Goal: Task Accomplishment & Management: Manage account settings

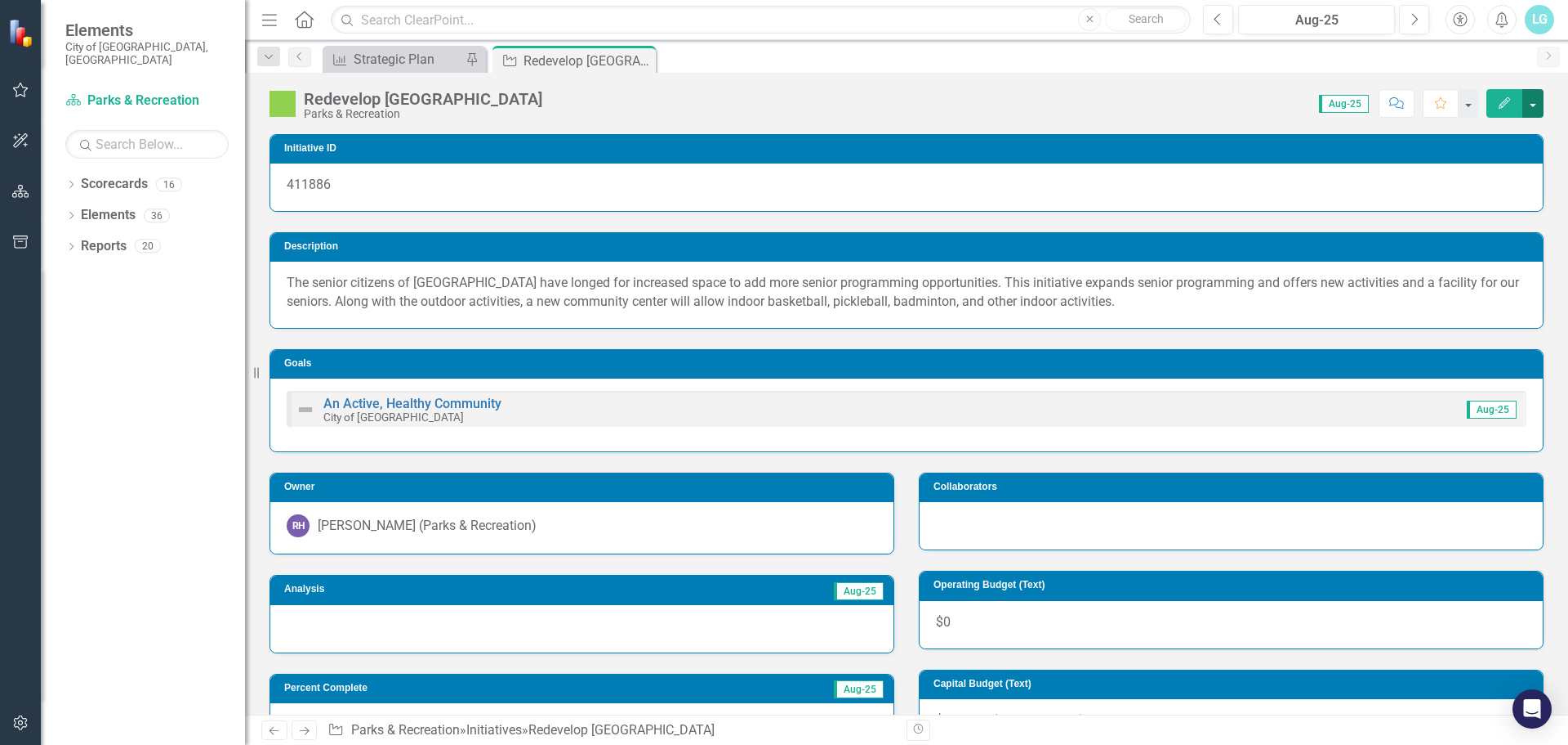
click at [1523, 102] on button "button" at bounding box center [1533, 102] width 21 height 28
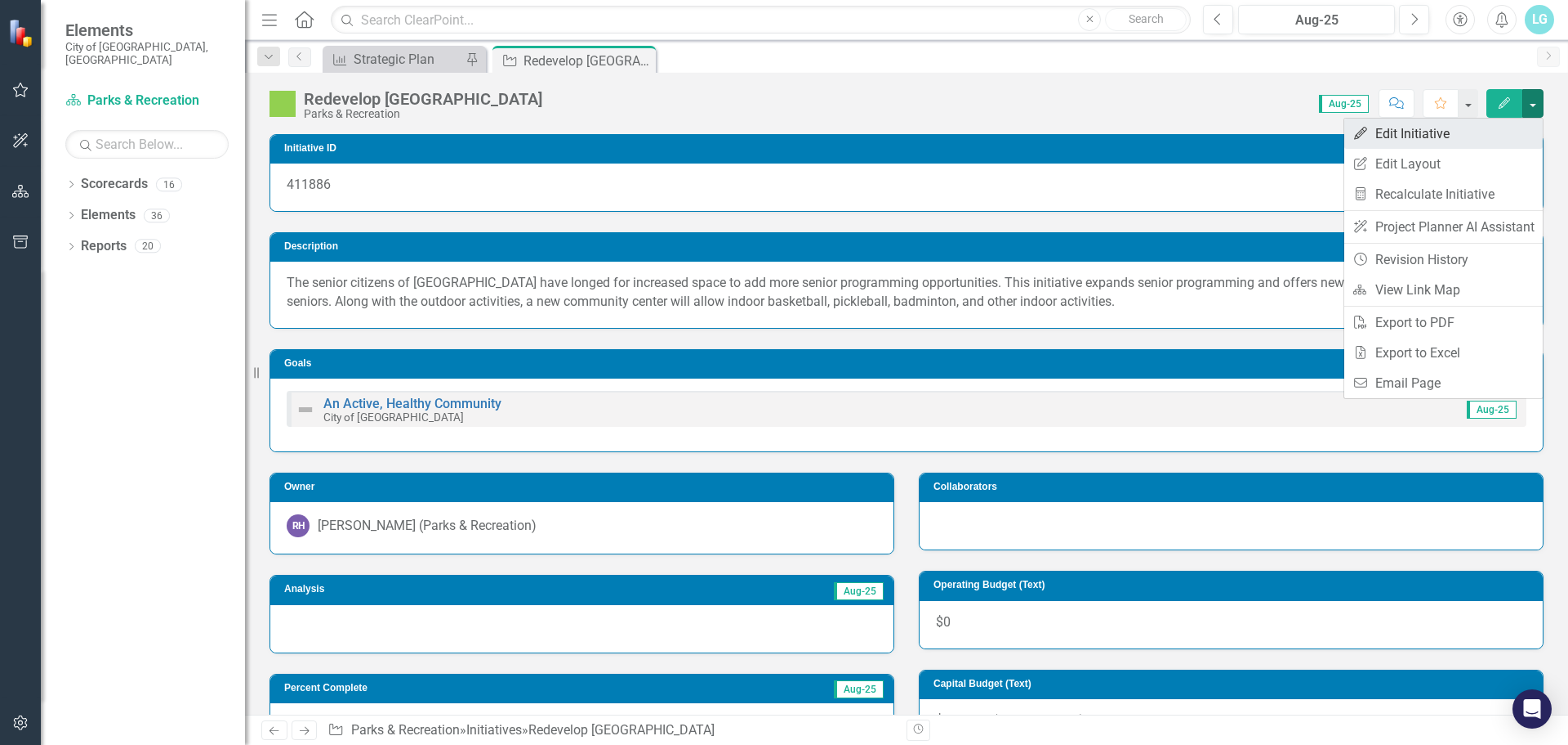
click at [1508, 131] on link "Edit Edit Initiative" at bounding box center [1444, 134] width 199 height 30
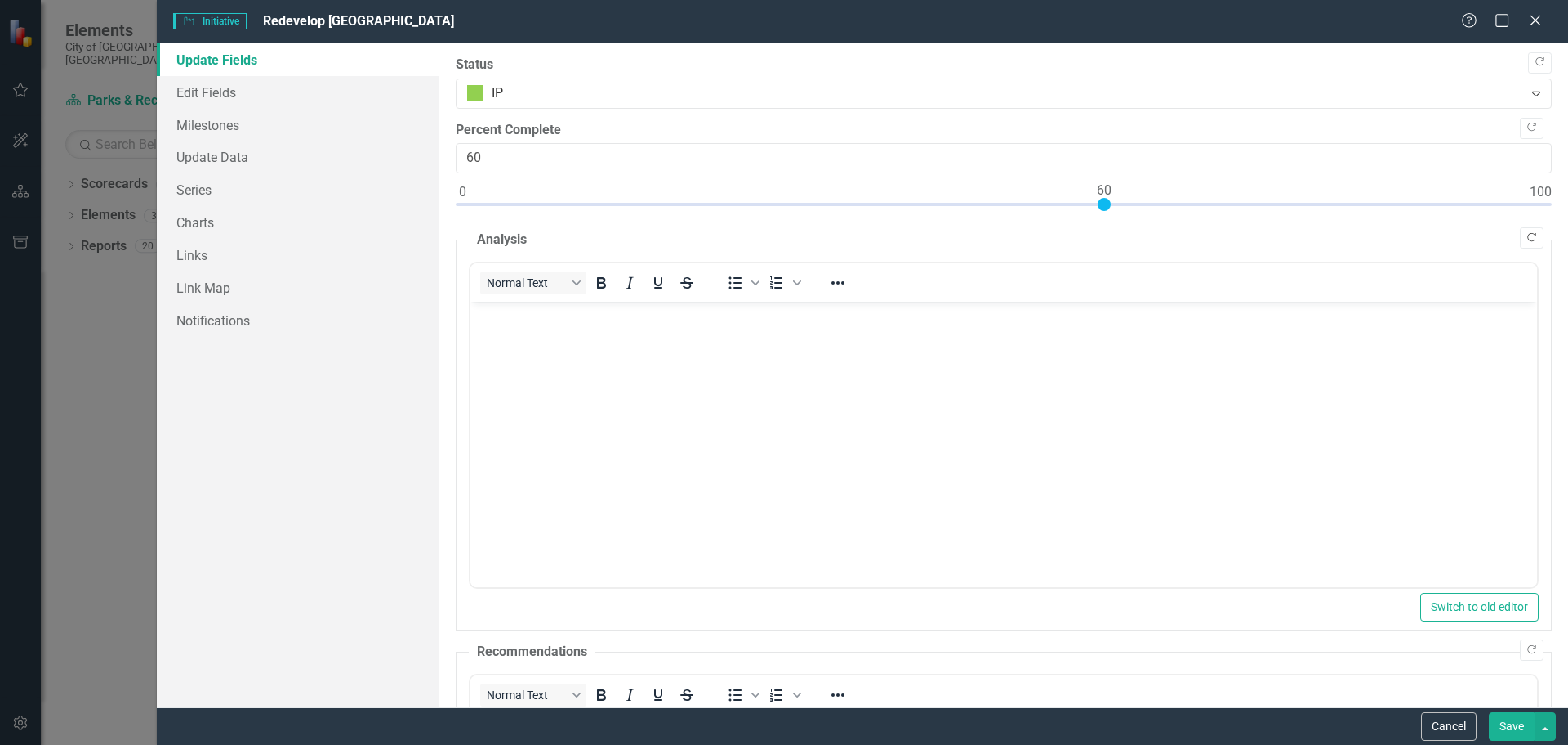
click at [1526, 236] on icon "Copy Forward" at bounding box center [1532, 238] width 13 height 10
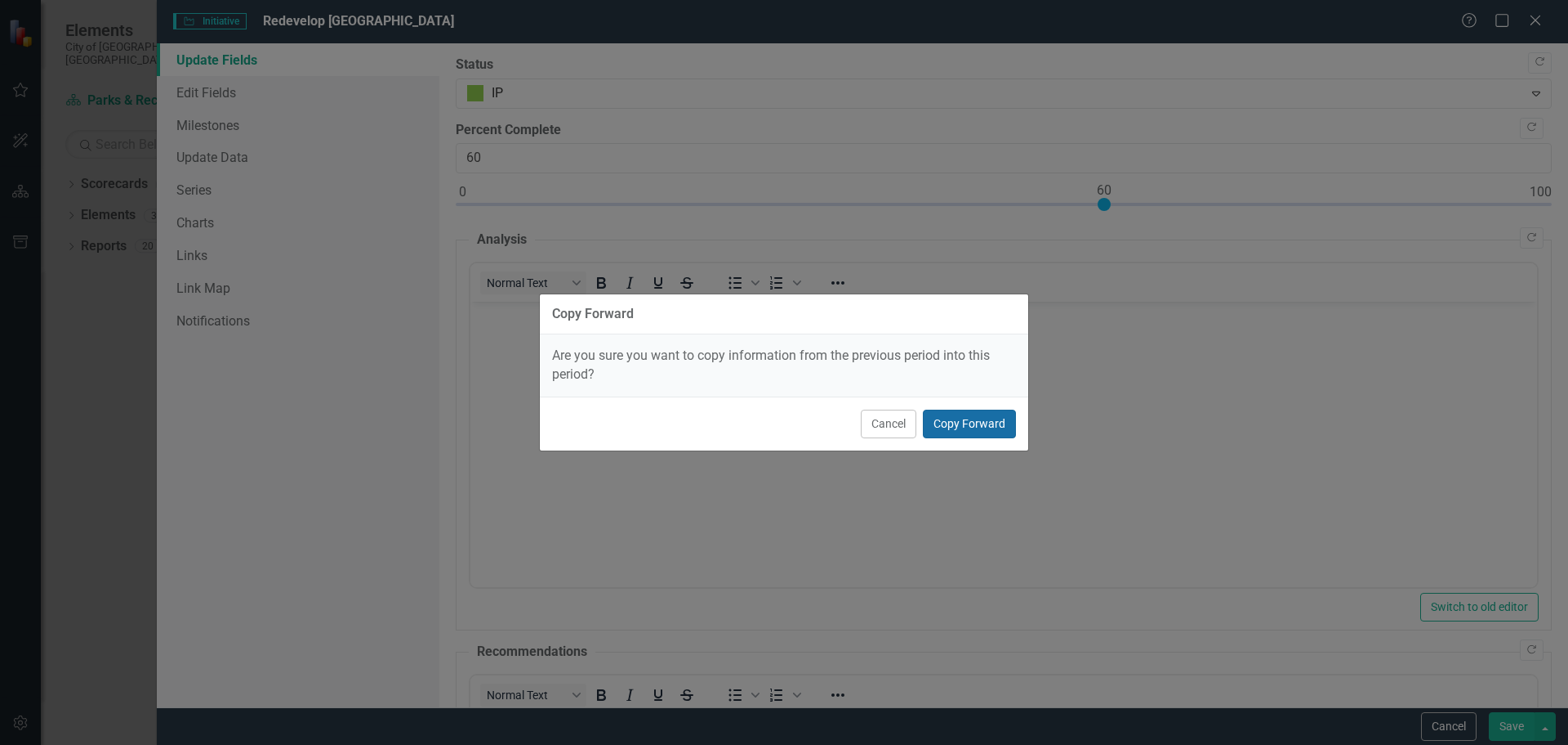
click at [982, 412] on button "Copy Forward" at bounding box center [970, 423] width 94 height 28
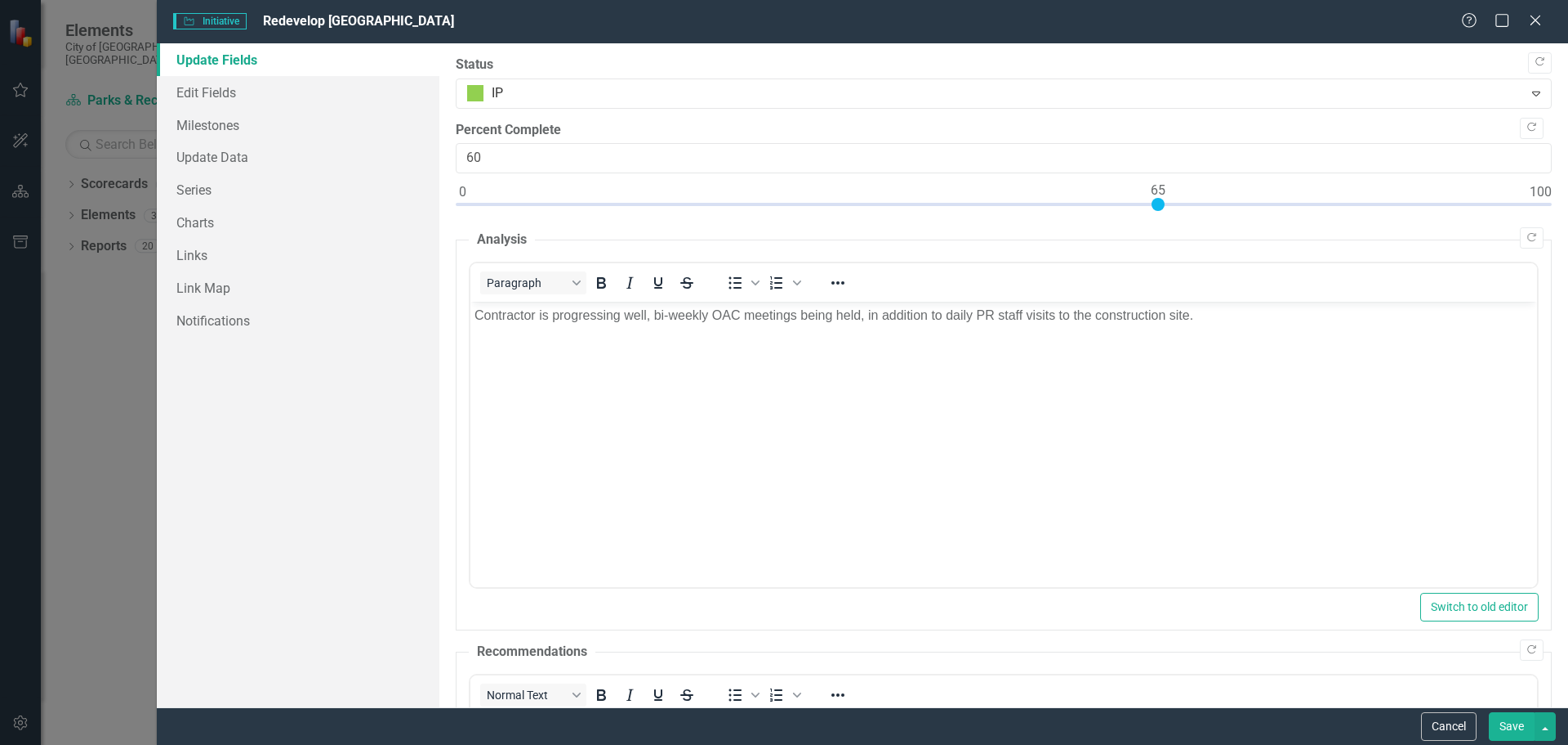
type input "65"
click at [1162, 205] on div at bounding box center [1004, 208] width 1096 height 20
click at [1514, 719] on button "Save" at bounding box center [1511, 725] width 46 height 28
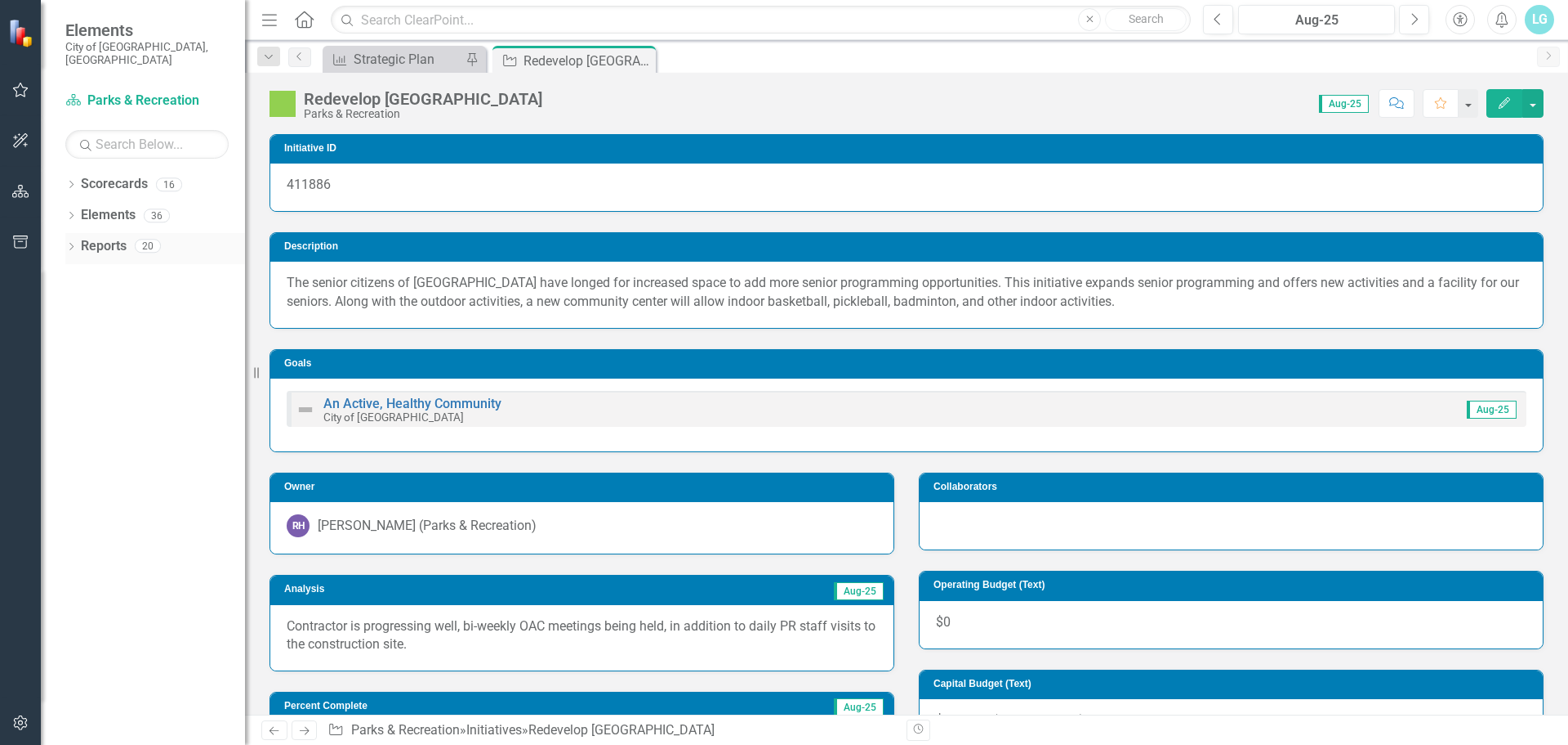
click at [69, 244] on icon "Dropdown" at bounding box center [71, 248] width 12 height 9
click at [62, 202] on div "Dropdown Scorecards 16 Dropdown City of [GEOGRAPHIC_DATA] Budget & Sustainabili…" at bounding box center [143, 457] width 205 height 573
click at [77, 213] on icon "Dropdown" at bounding box center [71, 216] width 12 height 9
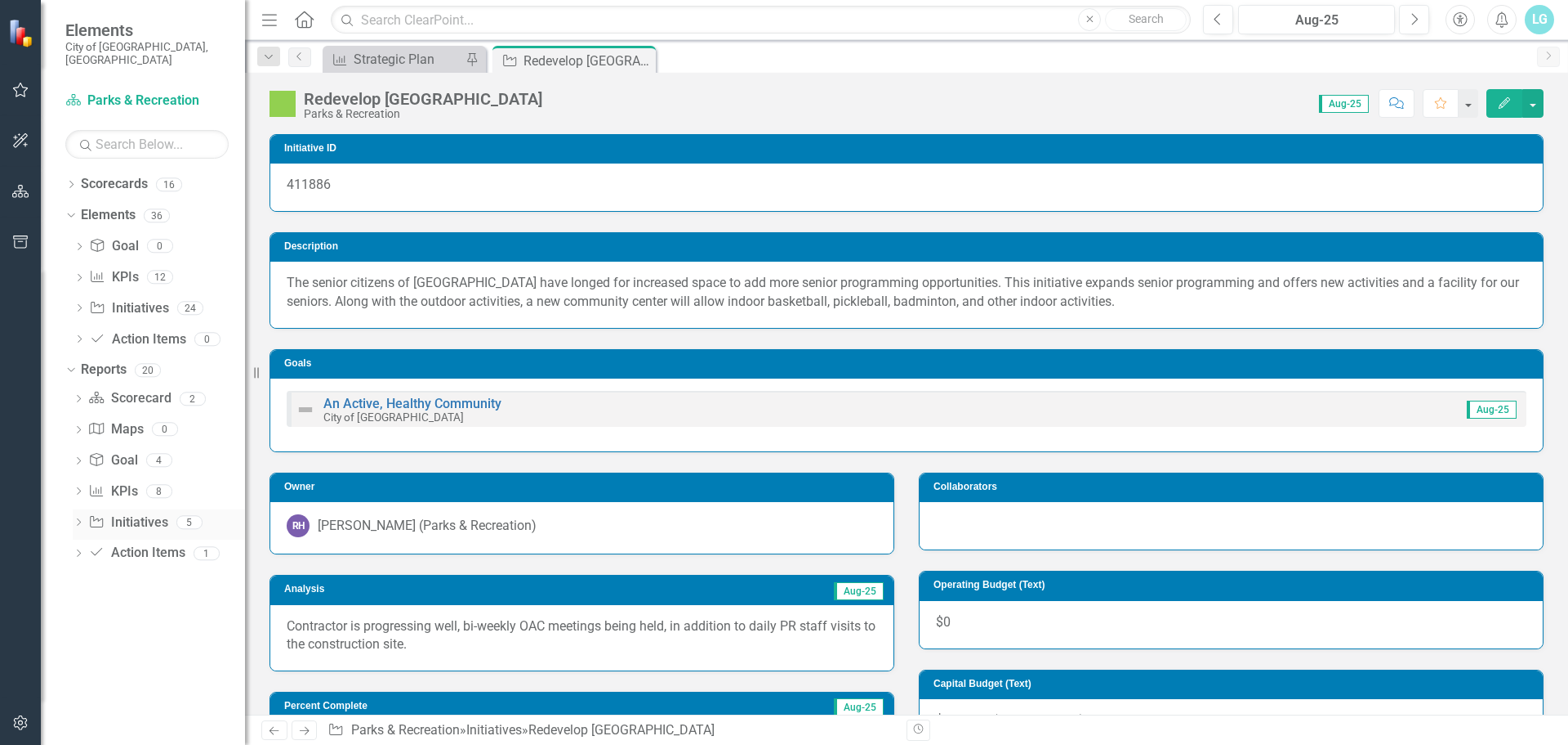
click at [77, 518] on div "Dropdown" at bounding box center [79, 525] width 12 height 14
click at [70, 364] on icon "Dropdown" at bounding box center [68, 370] width 9 height 12
click at [165, 299] on link "Initiative Initiatives" at bounding box center [128, 308] width 79 height 19
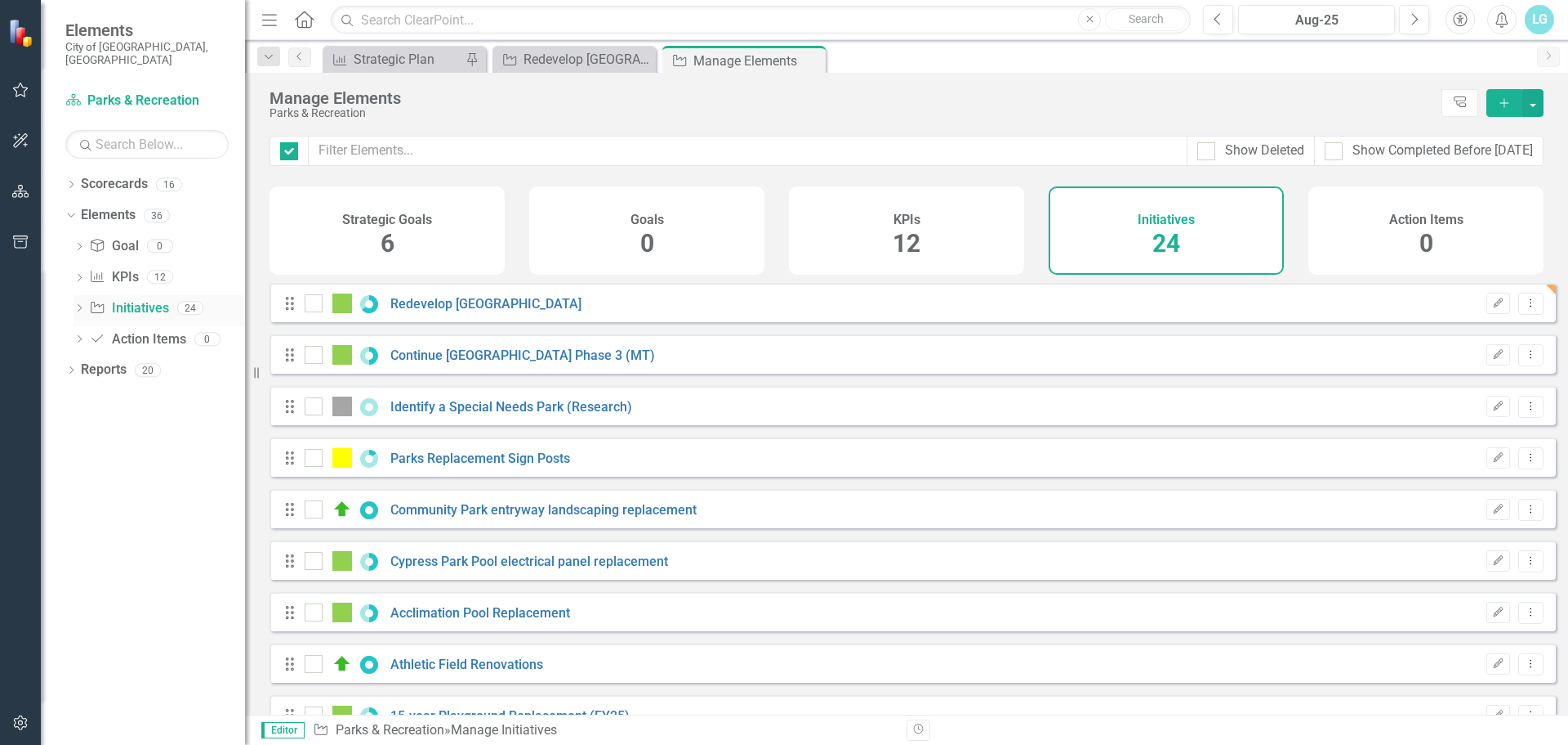
checkbox input "false"
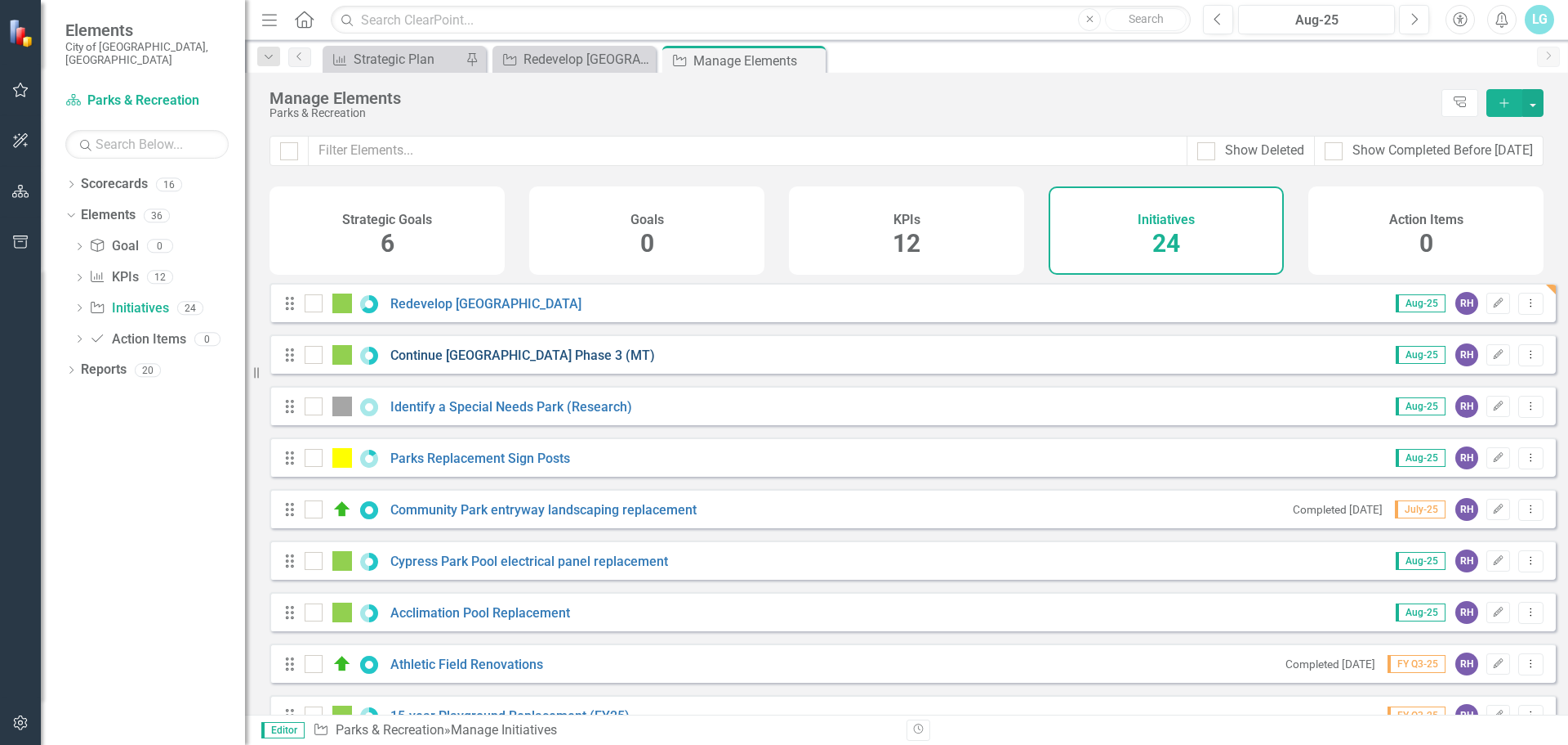
click at [539, 363] on link "Continue [GEOGRAPHIC_DATA] Phase 3 (MT)" at bounding box center [523, 355] width 265 height 16
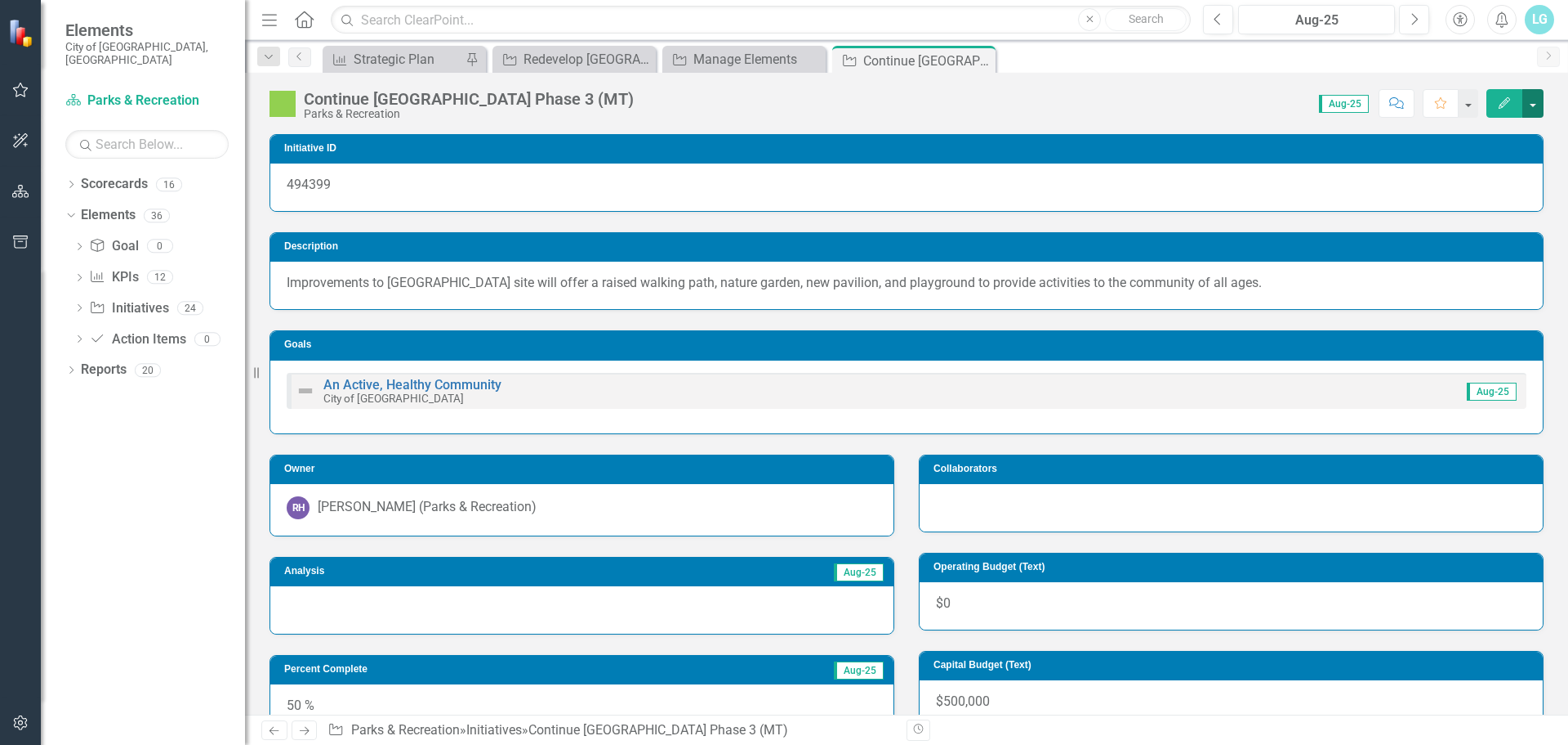
click at [1541, 100] on button "button" at bounding box center [1533, 102] width 21 height 28
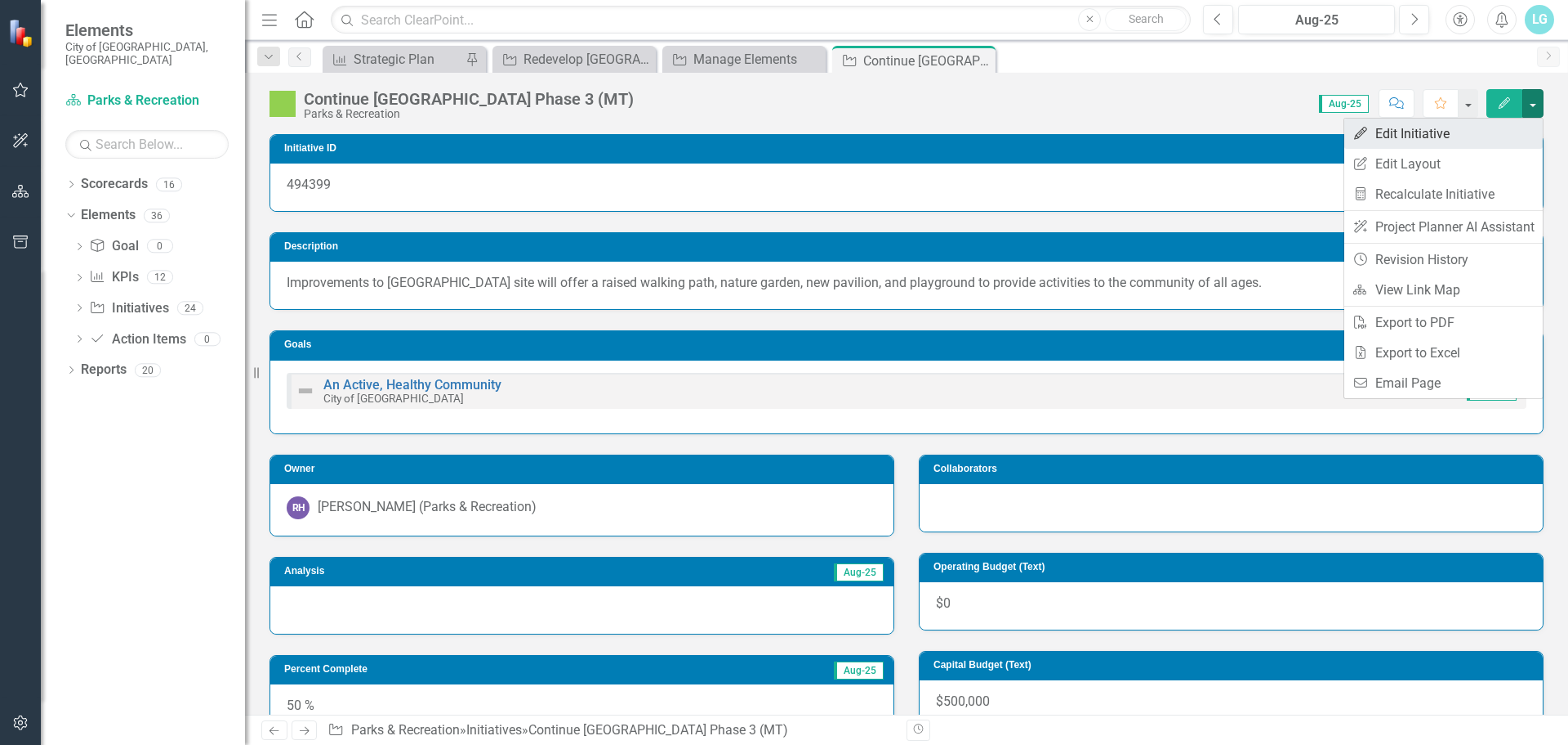
click at [1480, 121] on link "Edit Edit Initiative" at bounding box center [1444, 134] width 199 height 30
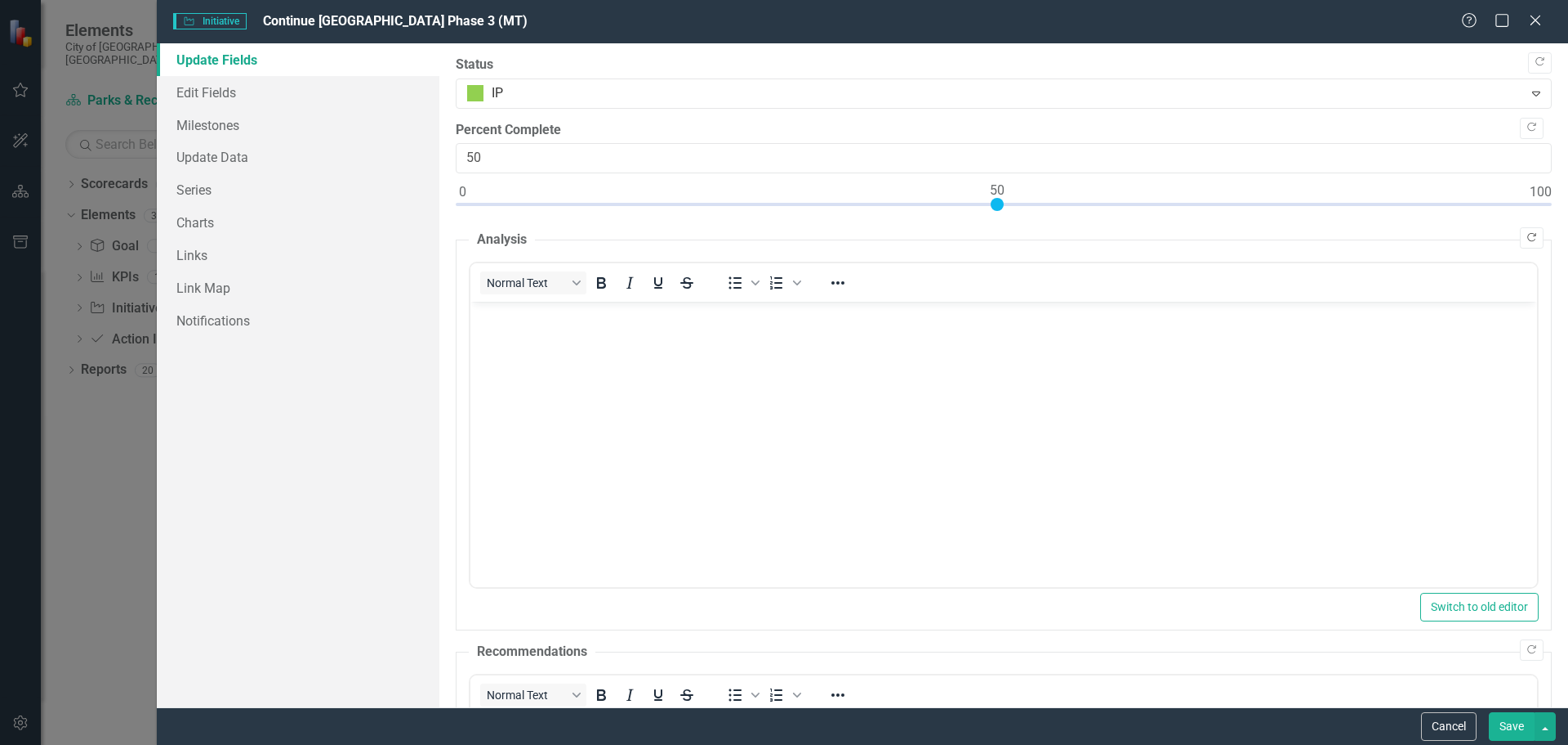
click at [1526, 238] on icon "Copy Forward" at bounding box center [1532, 238] width 13 height 10
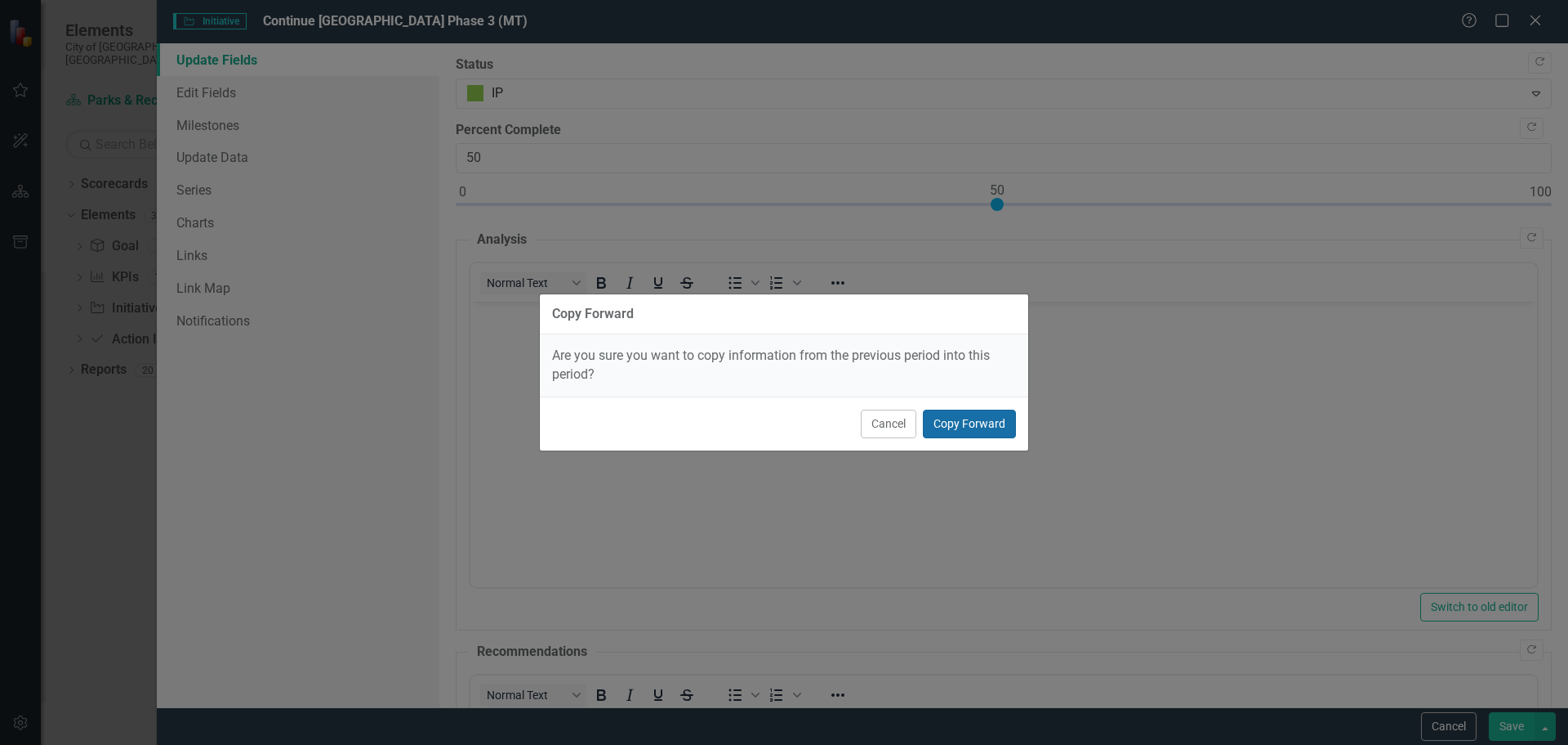
click at [982, 411] on button "Copy Forward" at bounding box center [970, 423] width 94 height 28
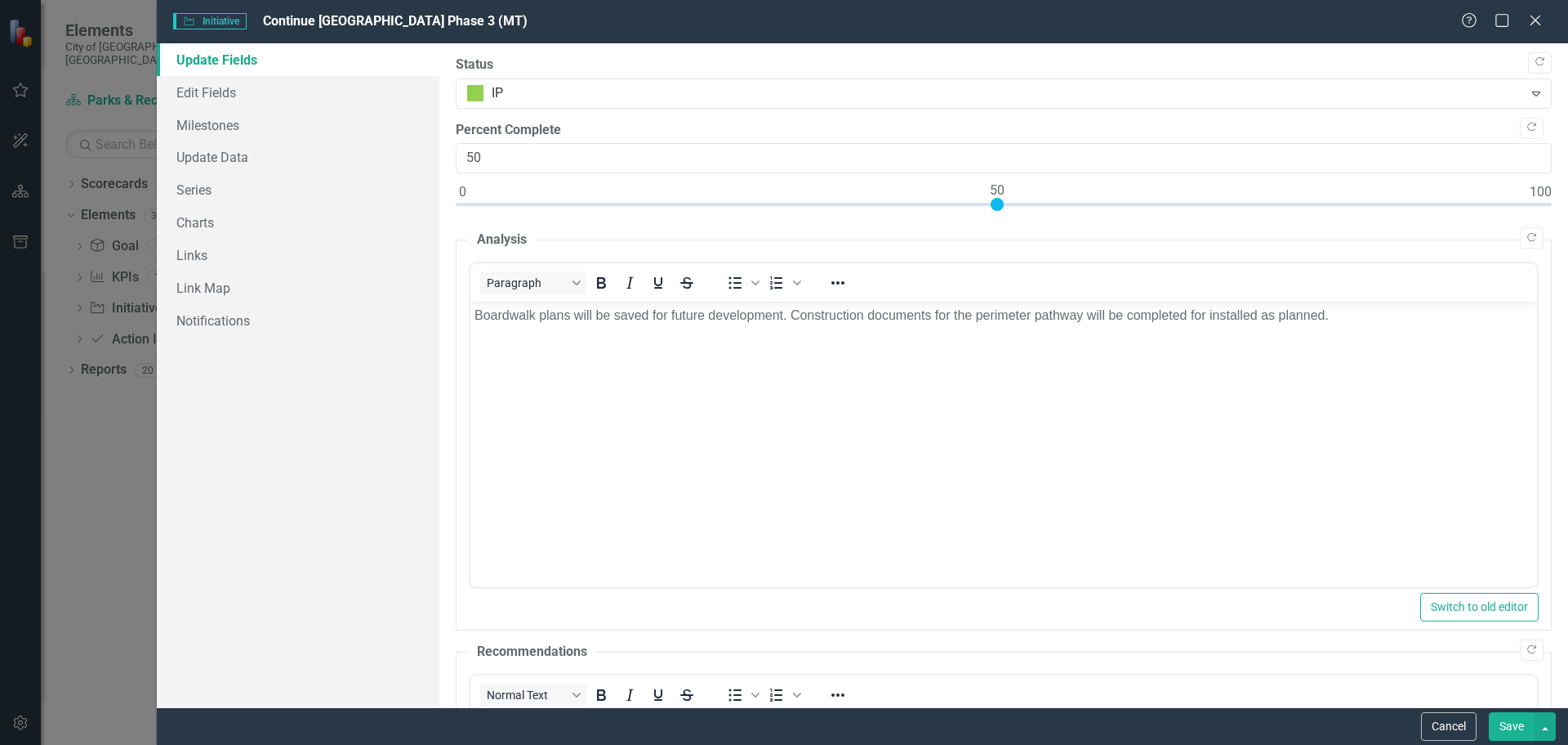
click at [1515, 720] on button "Save" at bounding box center [1511, 725] width 46 height 28
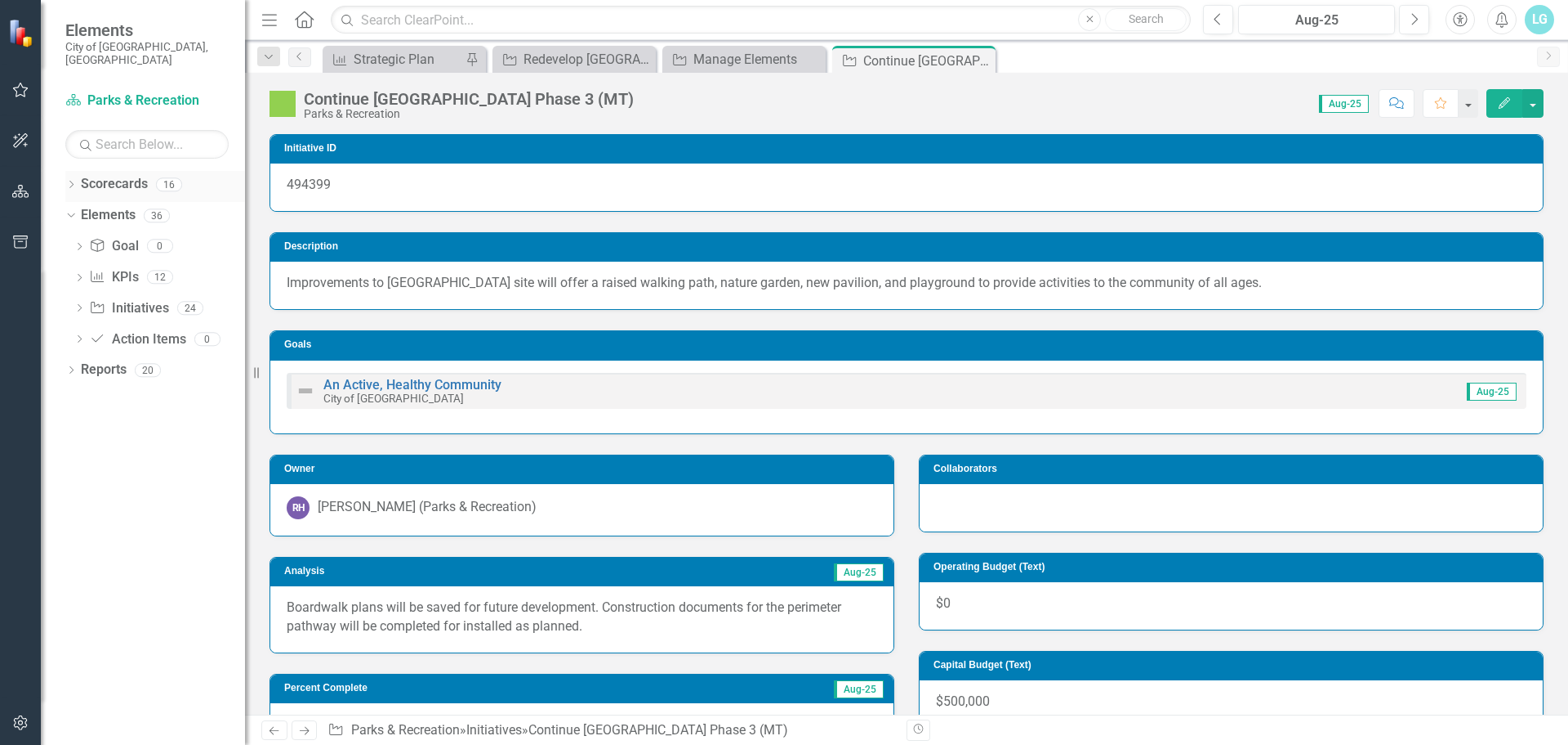
click at [71, 171] on div "Dropdown Scorecards 16" at bounding box center [155, 186] width 179 height 31
click at [72, 181] on icon "Dropdown" at bounding box center [71, 185] width 12 height 9
click at [80, 210] on icon "Dropdown" at bounding box center [79, 215] width 13 height 10
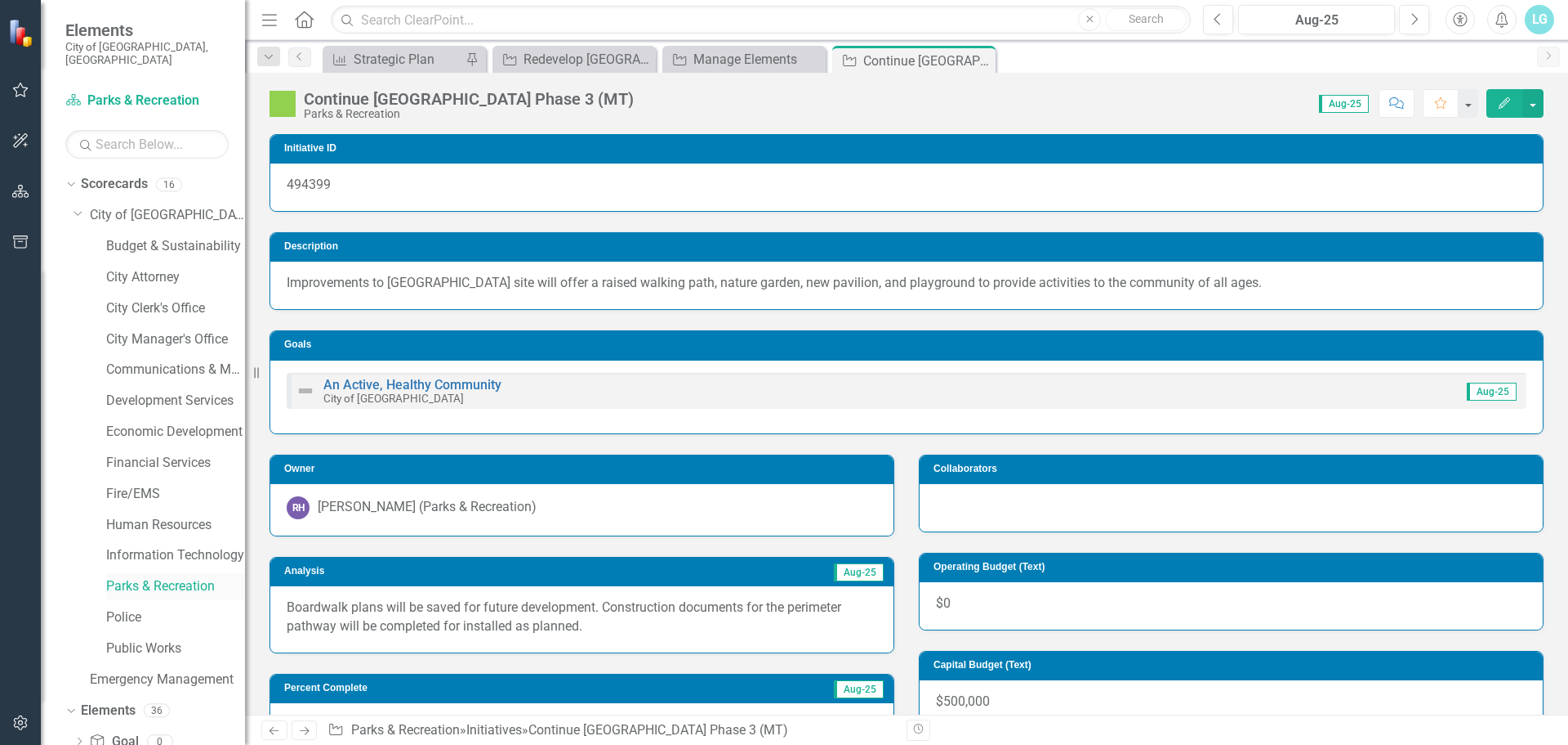
click at [147, 577] on link "Parks & Recreation" at bounding box center [175, 586] width 139 height 19
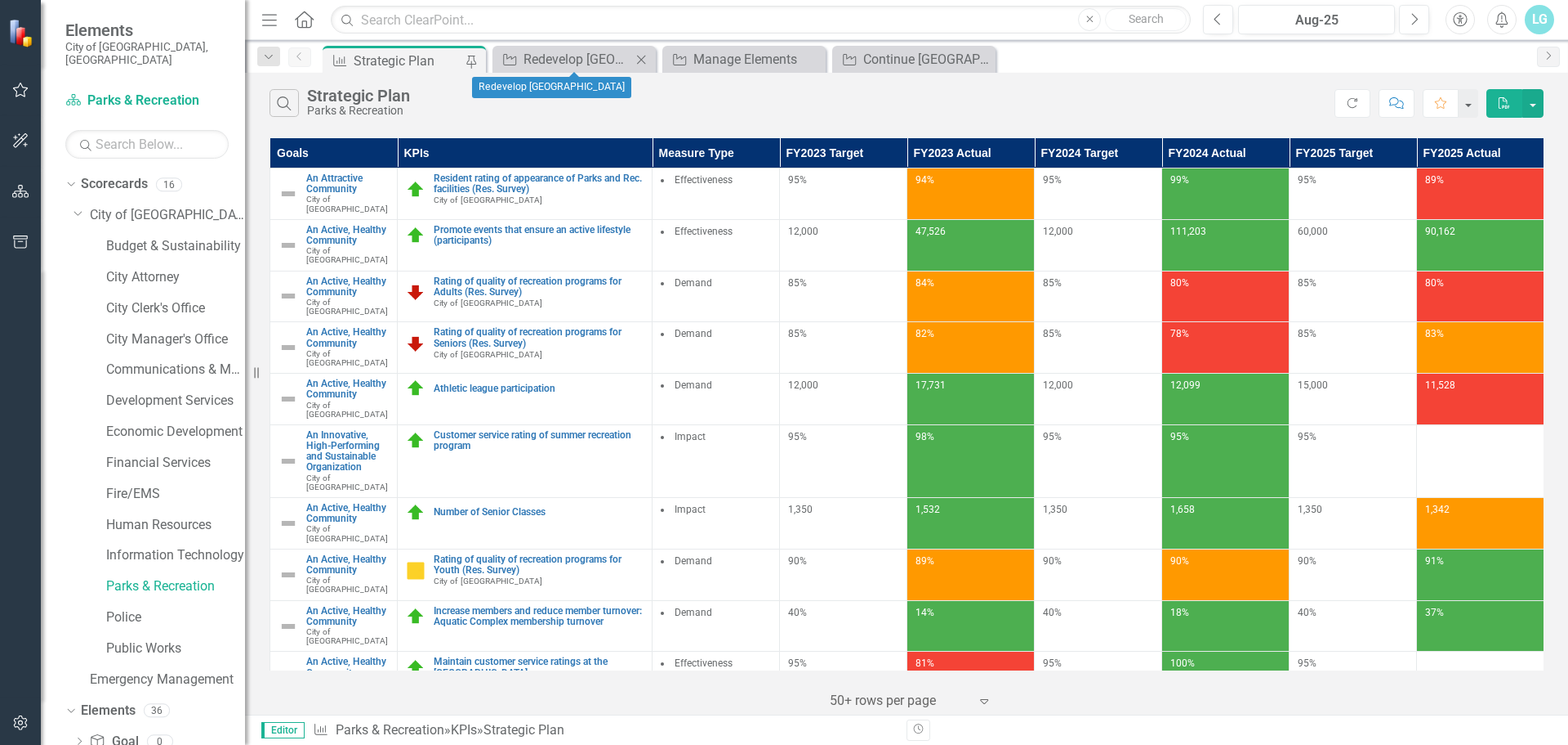
click at [644, 61] on icon at bounding box center [641, 59] width 9 height 9
click at [0, 0] on icon at bounding box center [0, 0] width 0 height 0
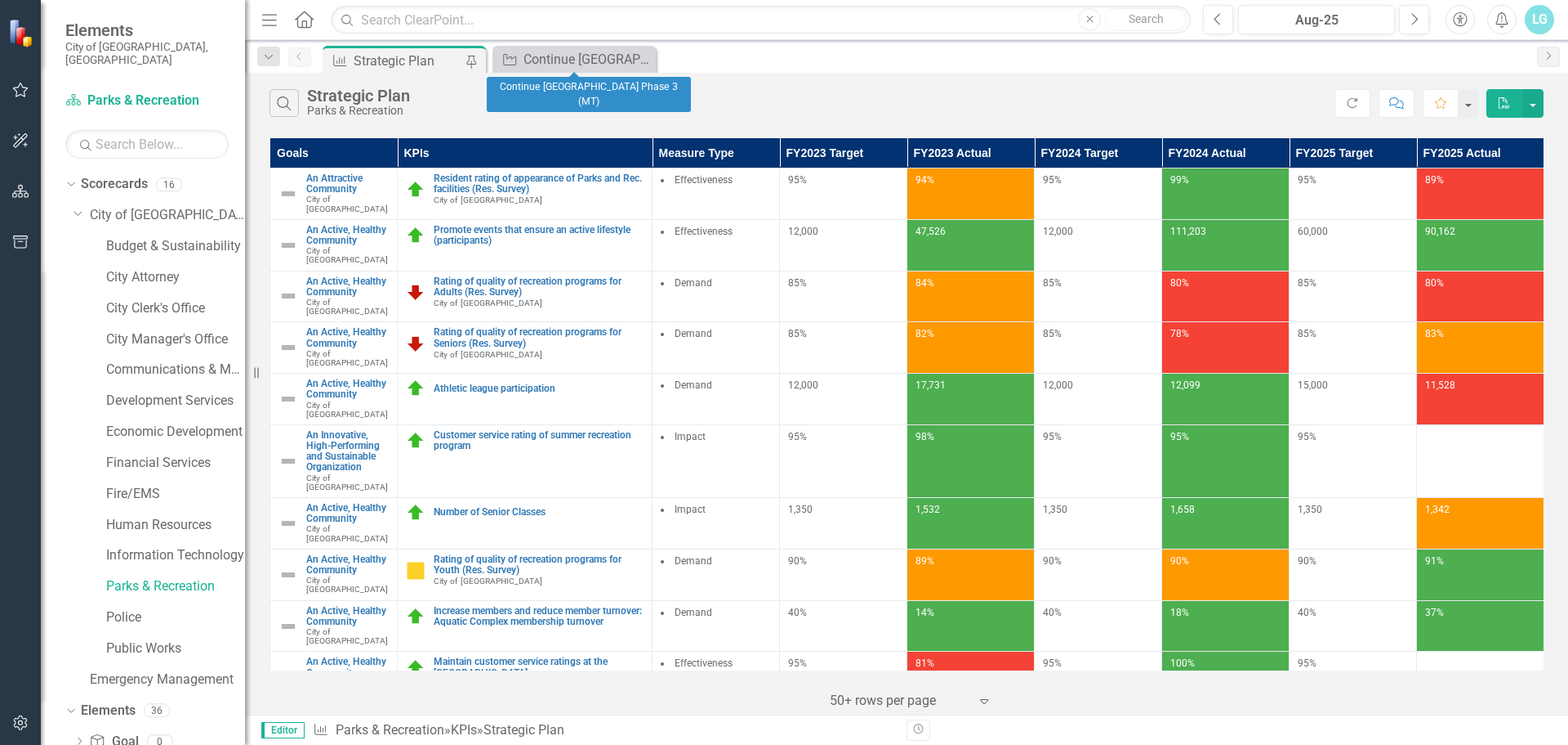
click at [0, 0] on icon at bounding box center [0, 0] width 0 height 0
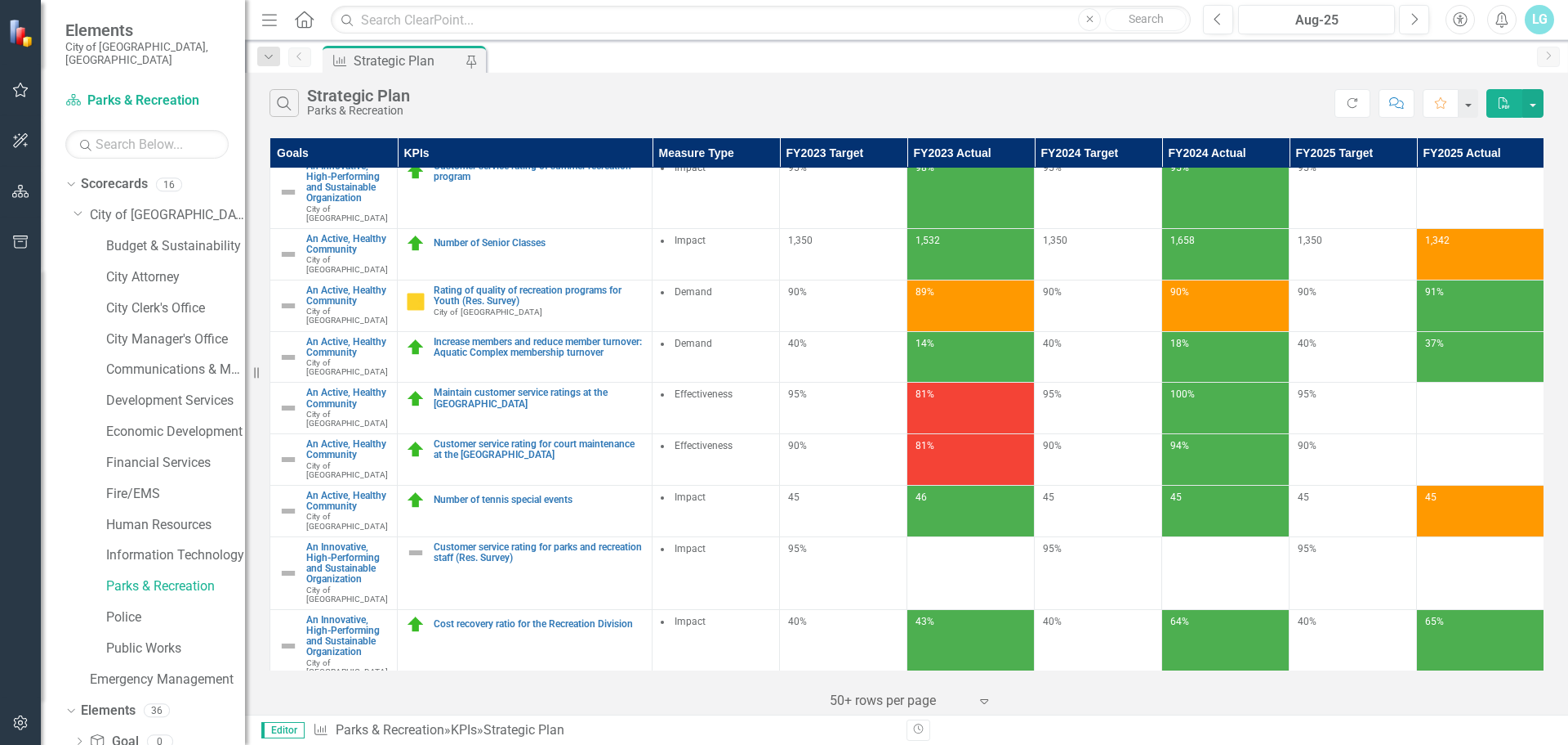
scroll to position [285, 0]
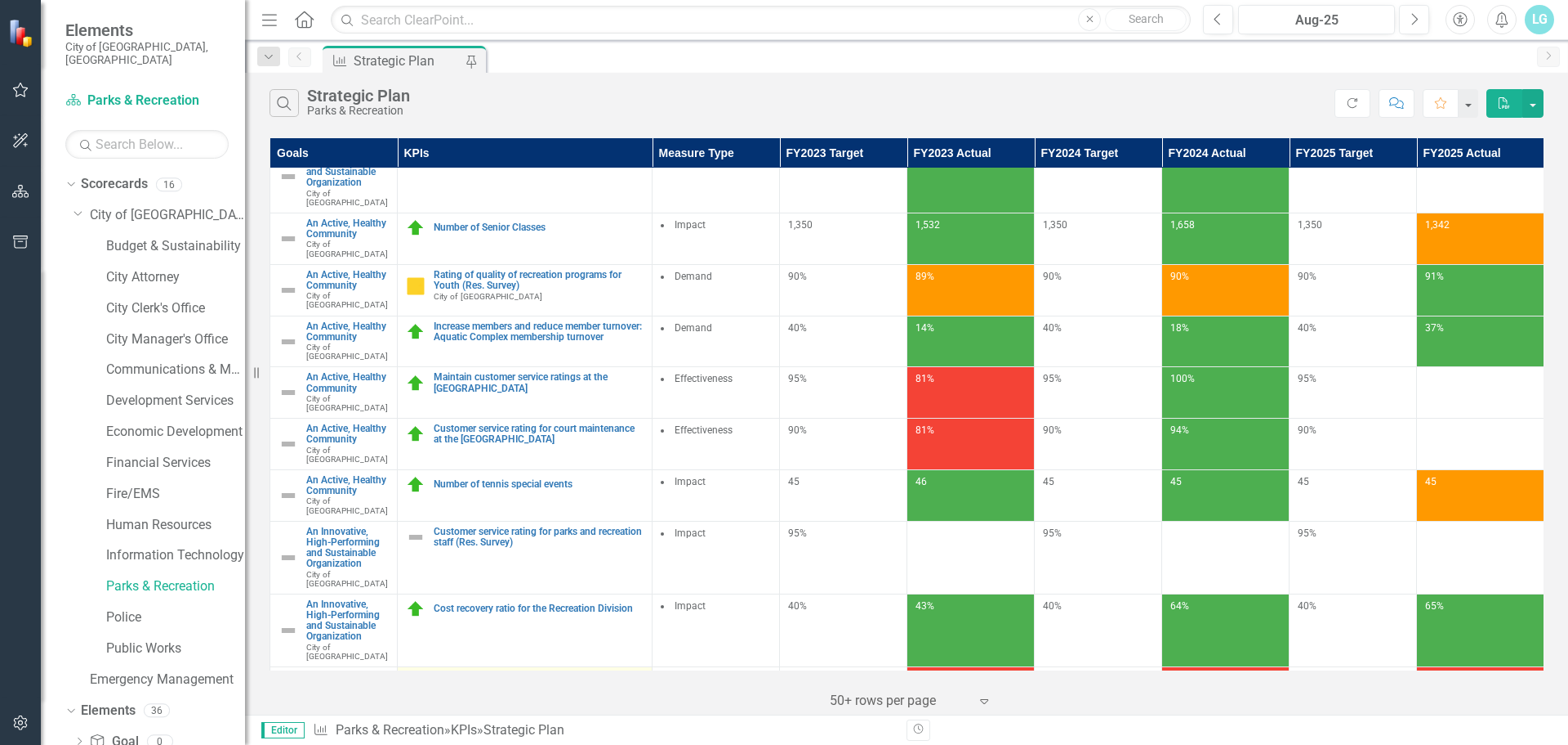
click at [516, 672] on link "The combined cost recovery for the Aquatic Complex Division" at bounding box center [538, 683] width 210 height 21
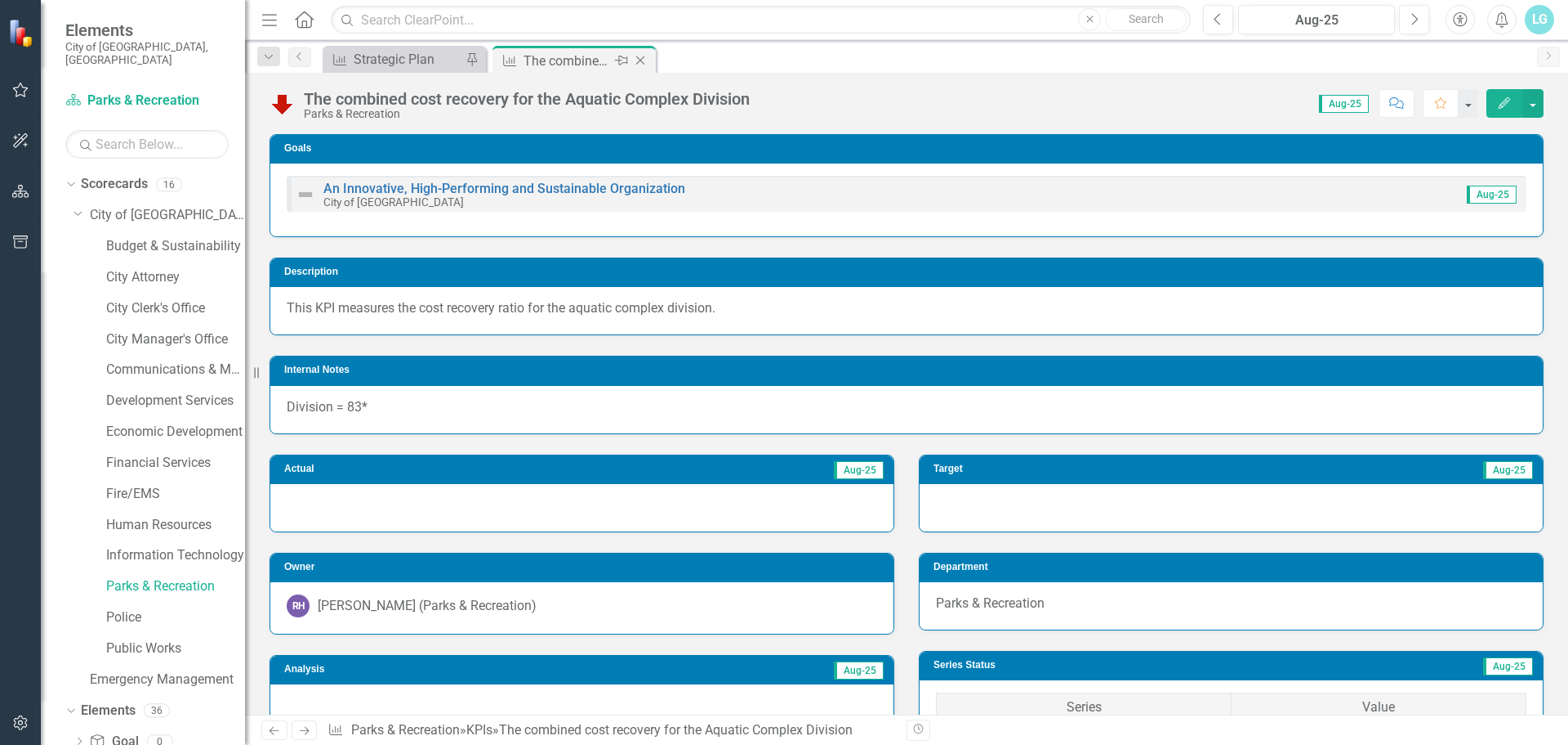
click at [640, 57] on icon "Close" at bounding box center [640, 59] width 17 height 13
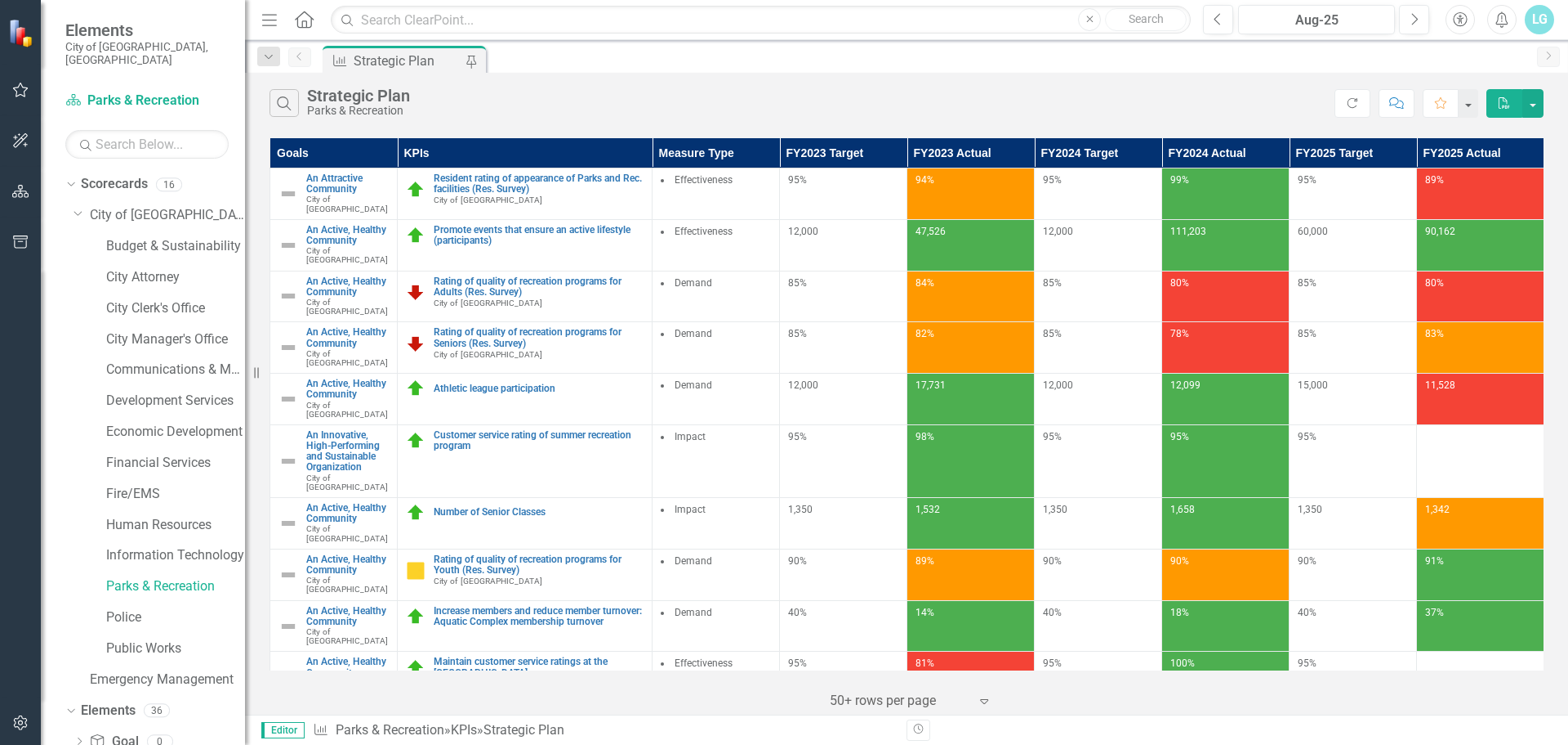
click at [517, 270] on td "Rating of quality of recreation programs for Adults (Res. Survey) City of [GEOG…" at bounding box center [525, 295] width 255 height 52
click at [517, 276] on link "Rating of quality of recreation programs for Adults (Res. Survey)" at bounding box center [538, 287] width 210 height 21
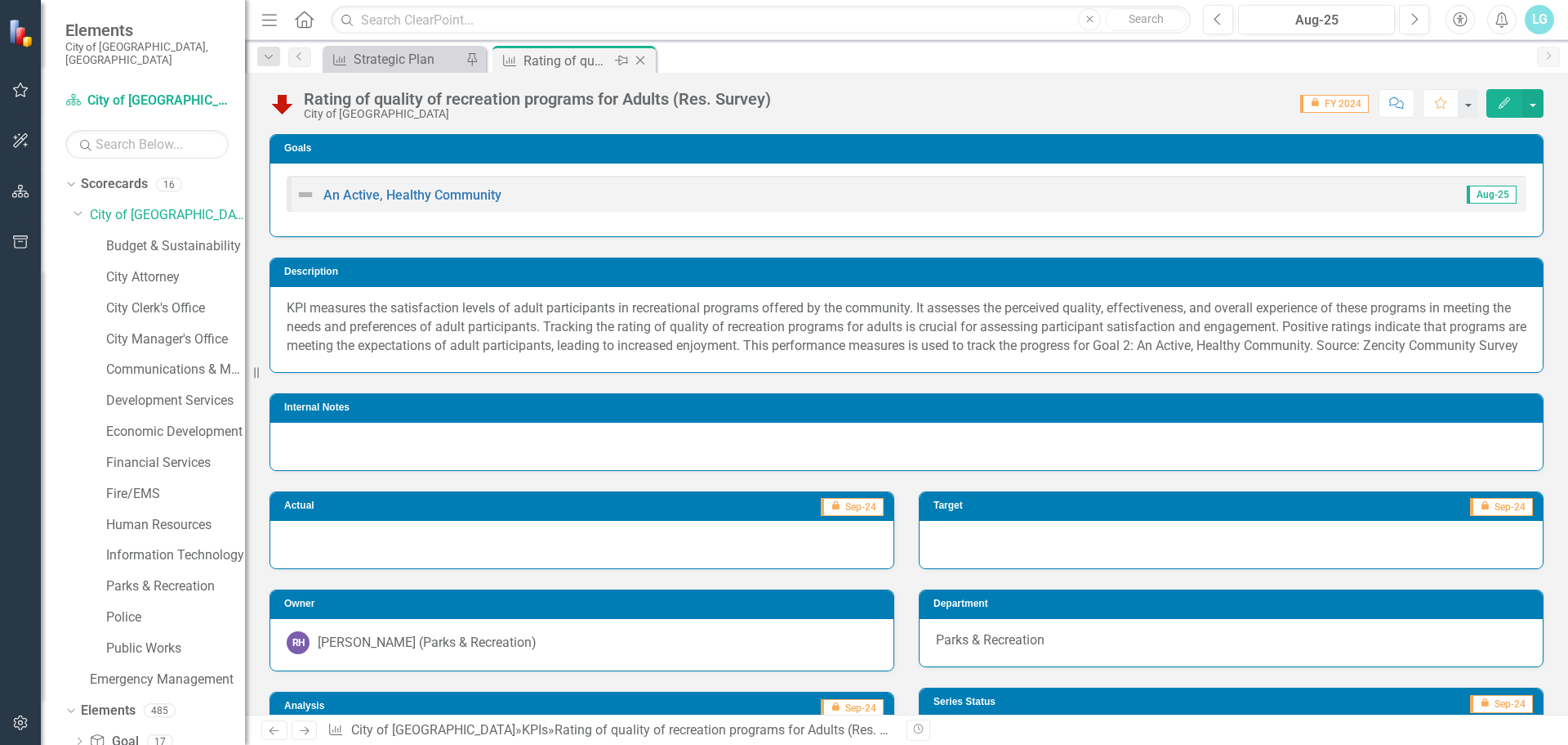
click at [639, 58] on icon "Close" at bounding box center [640, 59] width 17 height 13
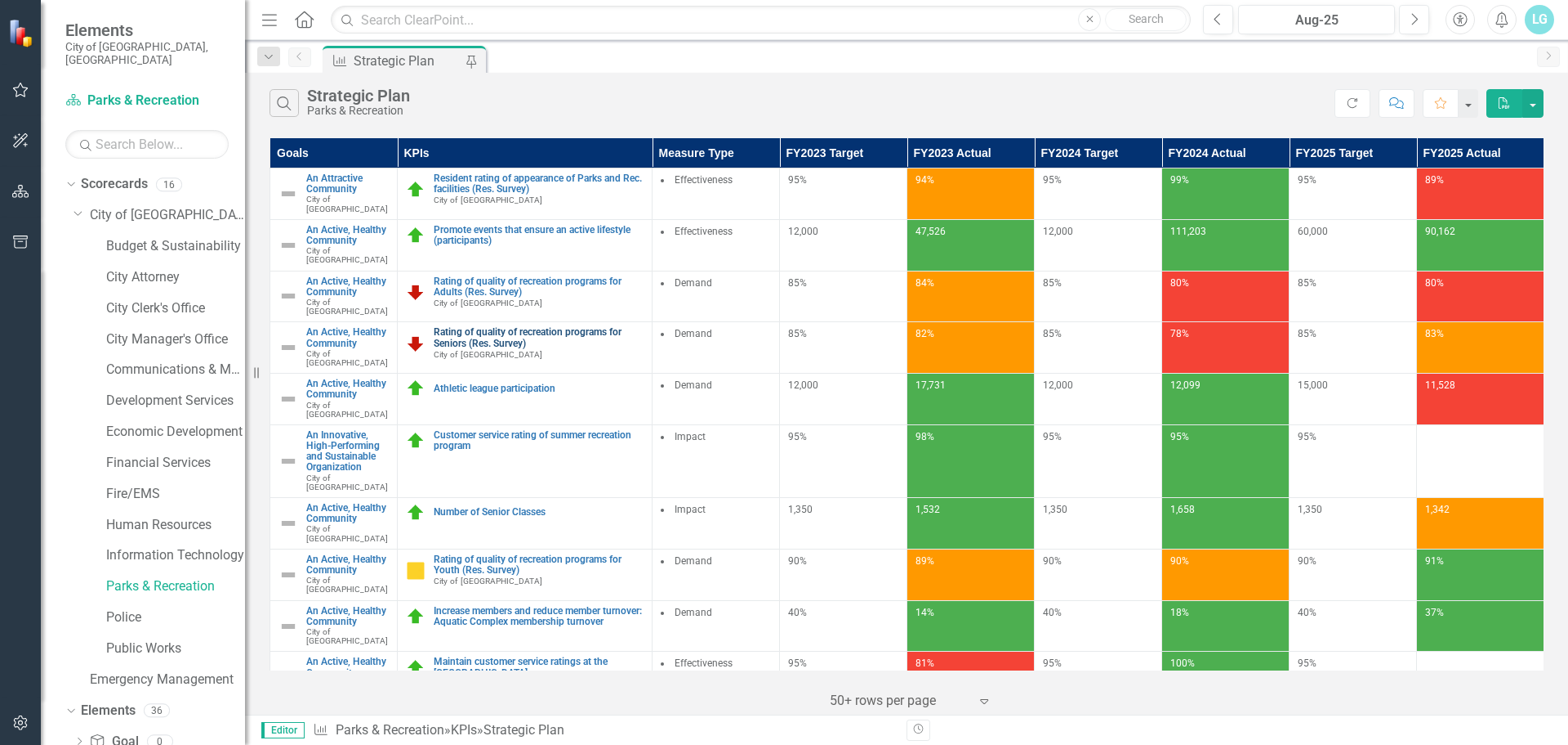
click at [555, 327] on link "Rating of quality of recreation programs for Seniors (Res. Survey)" at bounding box center [538, 337] width 210 height 21
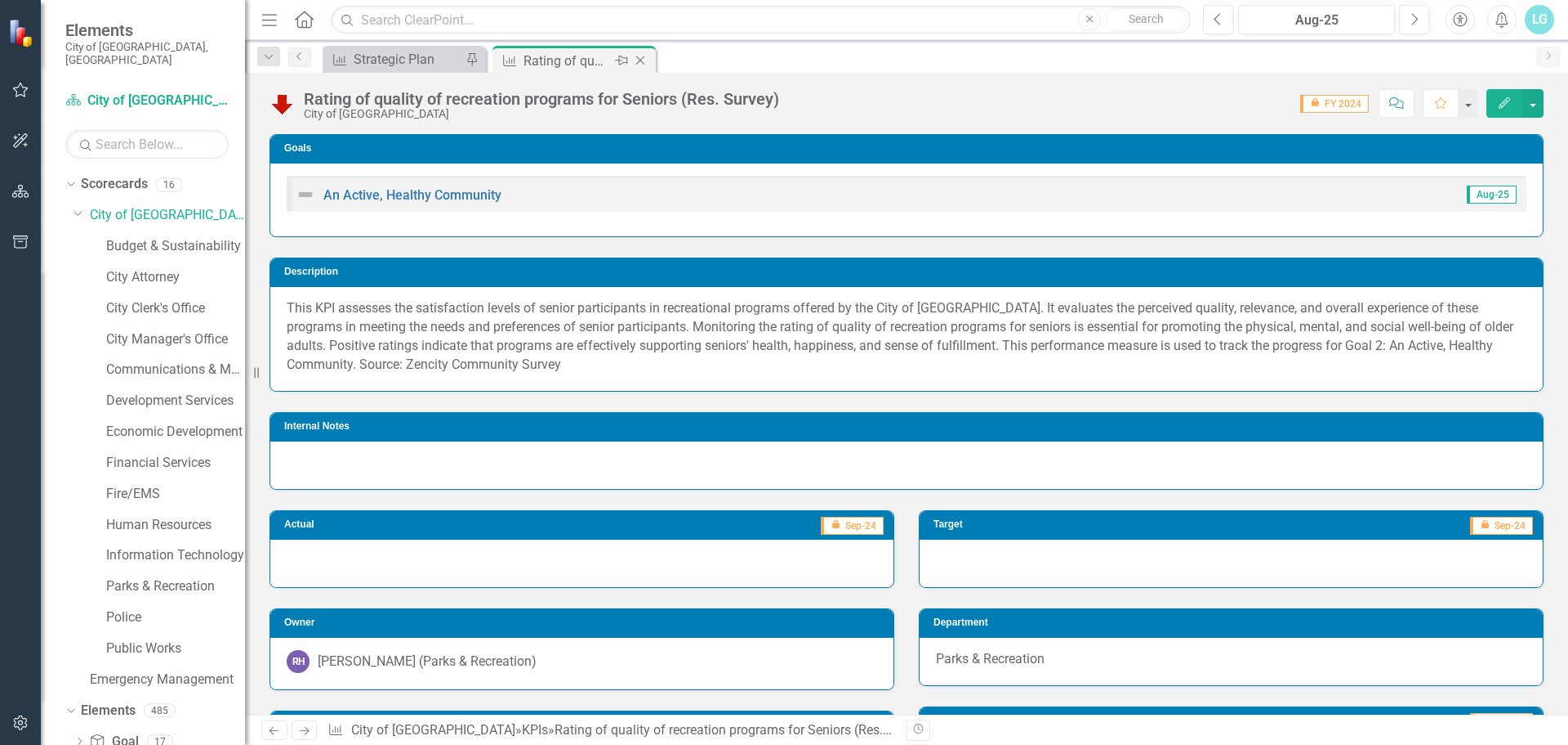
click at [642, 57] on icon "Close" at bounding box center [640, 59] width 17 height 13
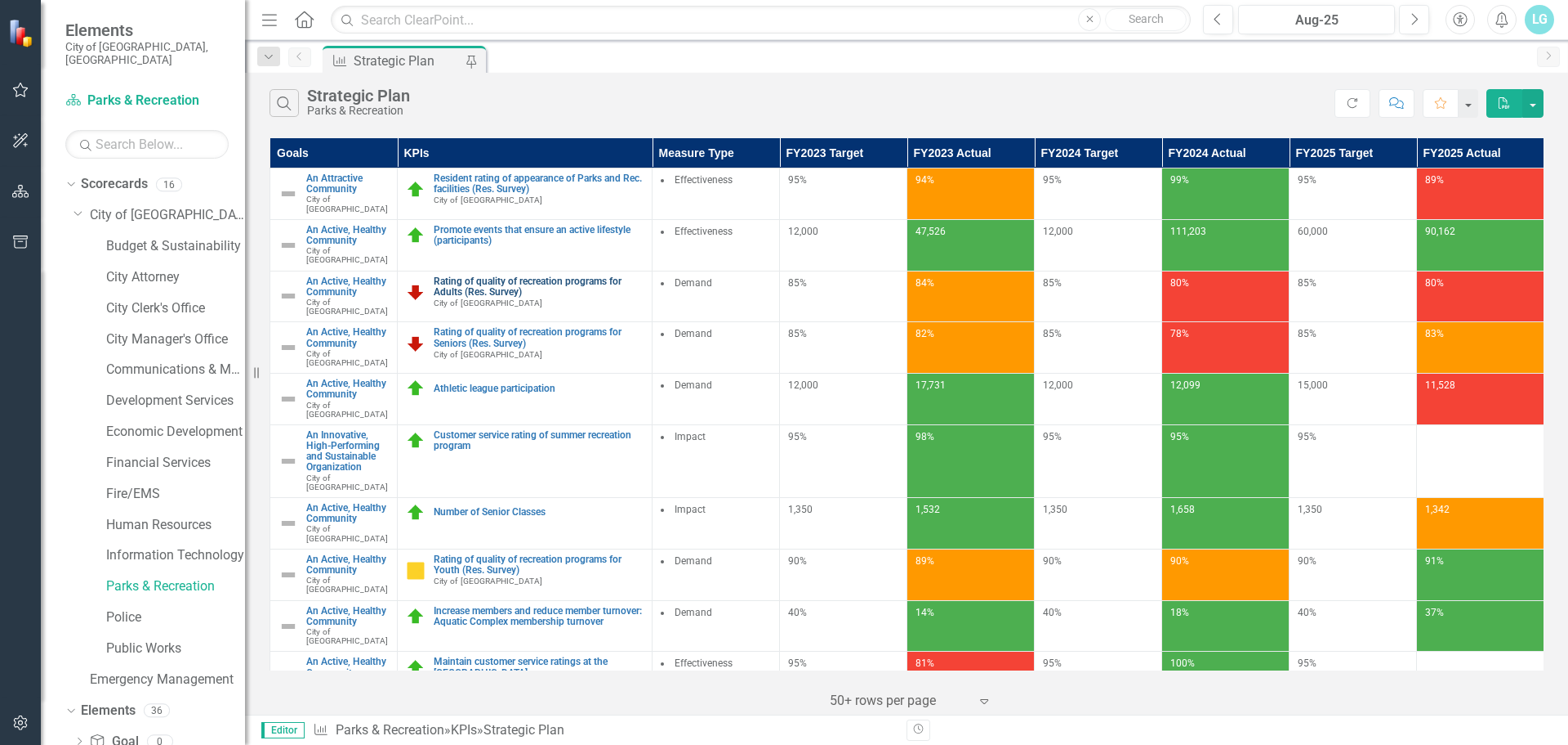
click at [544, 276] on link "Rating of quality of recreation programs for Adults (Res. Survey)" at bounding box center [538, 287] width 210 height 21
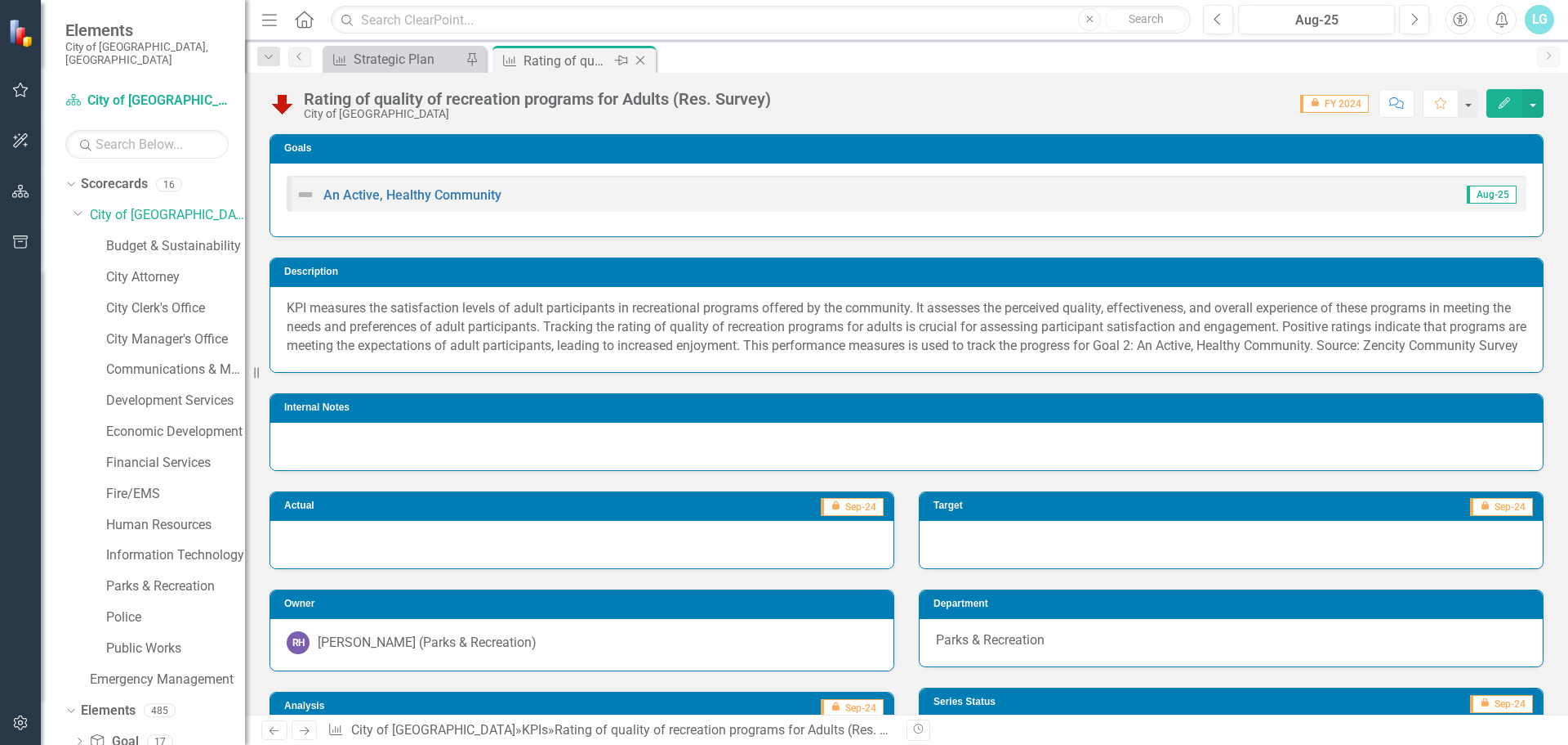
click at [643, 61] on icon "Close" at bounding box center [640, 59] width 17 height 13
